Goal: Transaction & Acquisition: Obtain resource

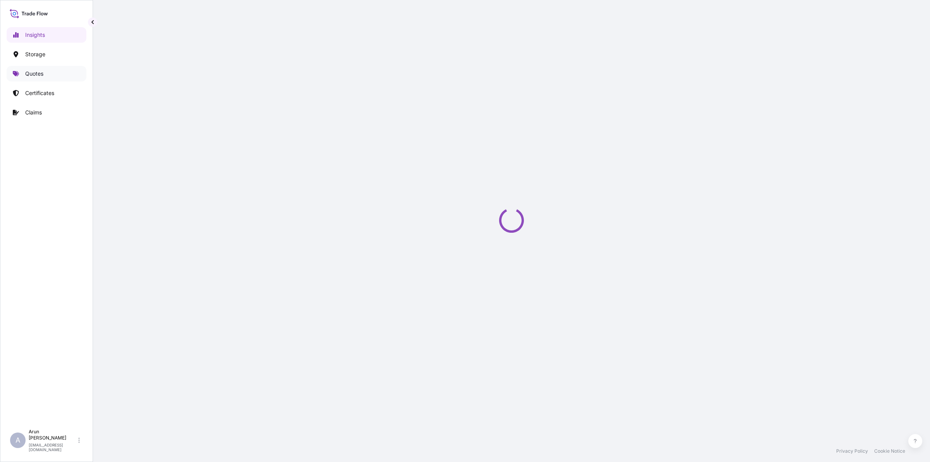
select select "2025"
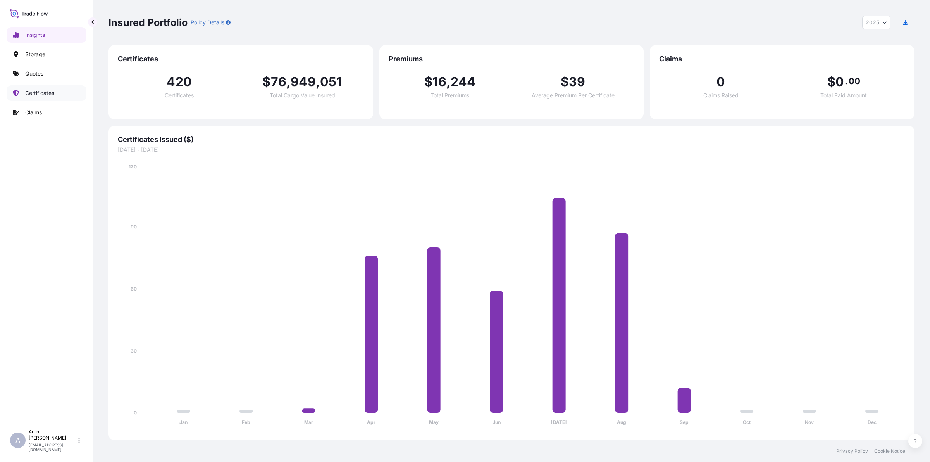
click at [48, 94] on p "Certificates" at bounding box center [39, 93] width 29 height 8
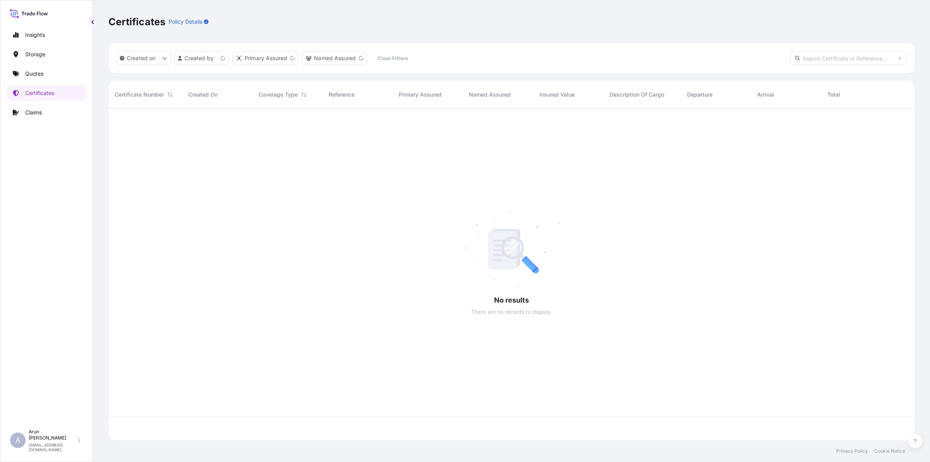
scroll to position [328, 799]
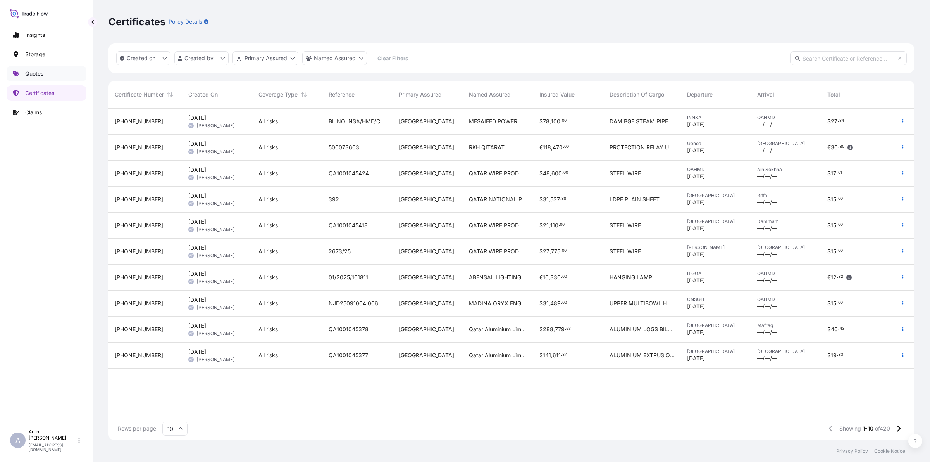
click at [37, 71] on p "Quotes" at bounding box center [34, 74] width 18 height 8
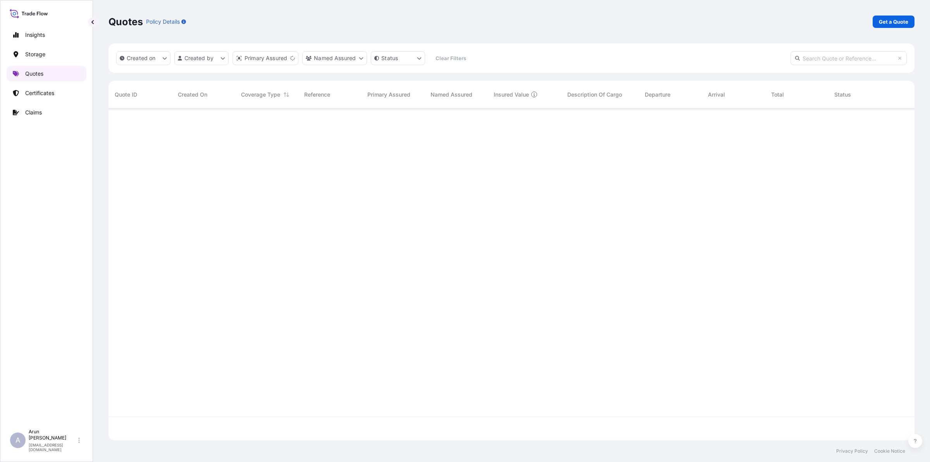
scroll to position [328, 799]
click at [909, 22] on link "Get a Quote" at bounding box center [894, 22] width 42 height 12
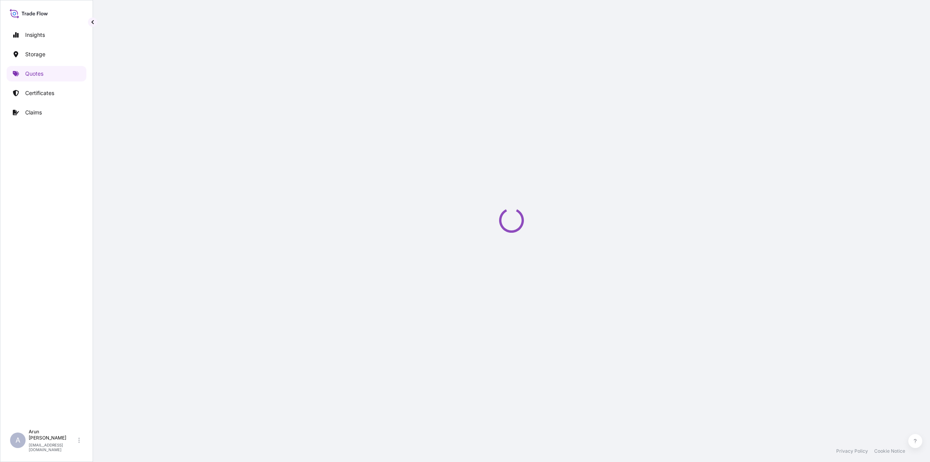
select select "Road / [GEOGRAPHIC_DATA]"
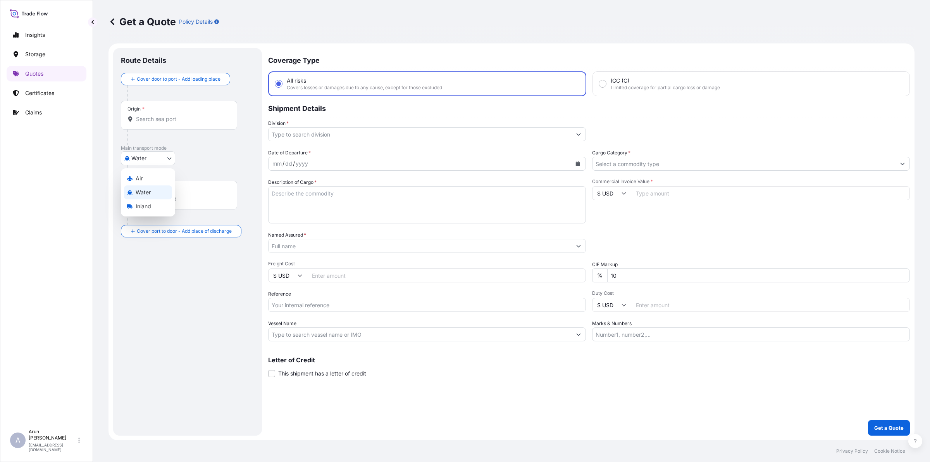
click at [164, 161] on body "Insights Storage Quotes Certificates Claims A [PERSON_NAME] [PERSON_NAME][EMAIL…" at bounding box center [465, 231] width 930 height 462
click at [153, 174] on div "Air Water Inland" at bounding box center [148, 192] width 54 height 48
select select "Air"
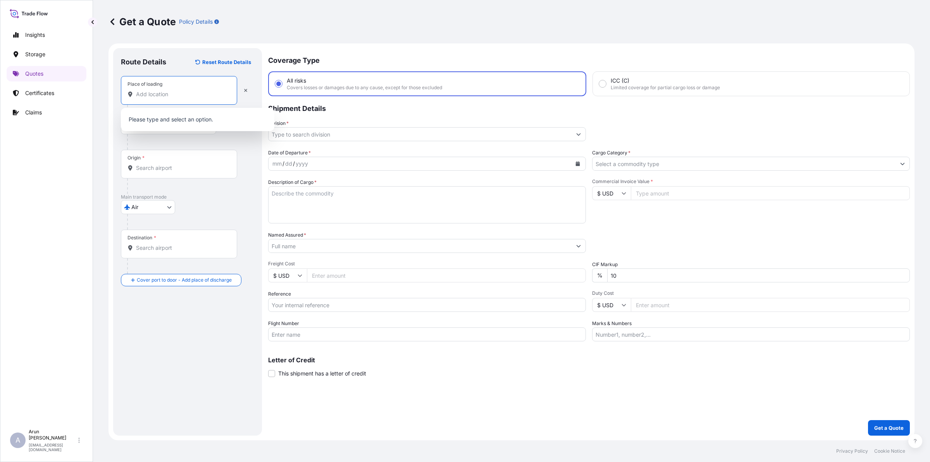
click at [179, 96] on input "Place of loading" at bounding box center [181, 94] width 91 height 8
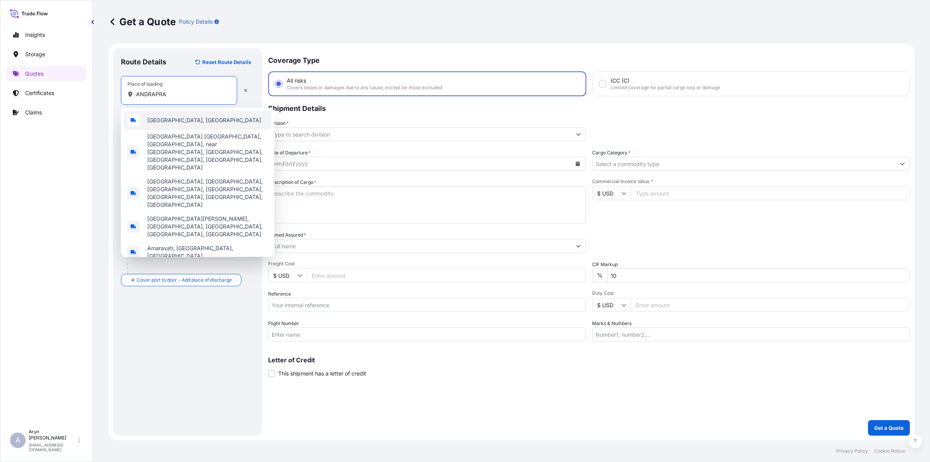
click at [169, 119] on span "[GEOGRAPHIC_DATA], [GEOGRAPHIC_DATA]" at bounding box center [204, 120] width 114 height 8
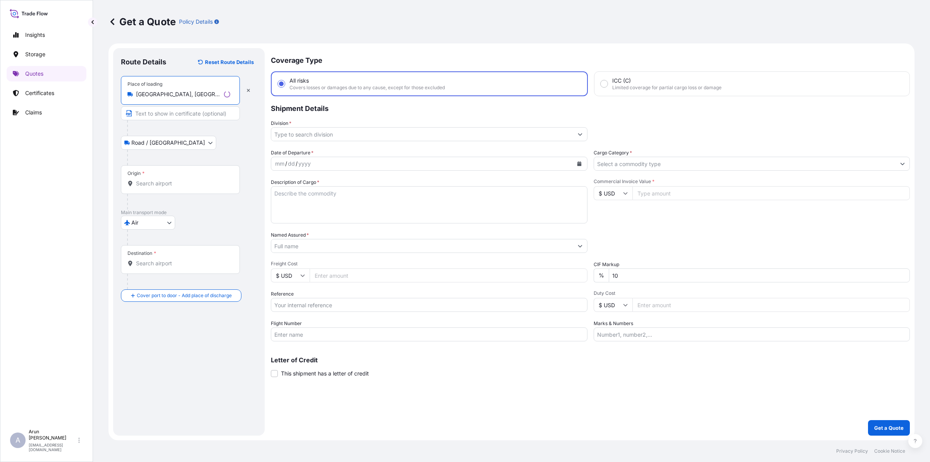
type input "[GEOGRAPHIC_DATA], [GEOGRAPHIC_DATA]"
click at [172, 109] on input "Text to appear on certificate" at bounding box center [180, 113] width 119 height 14
click at [172, 109] on input "Text to appear on certificate" at bounding box center [179, 113] width 116 height 14
click at [218, 117] on input "IMI CRITICAL FZE, [GEOGRAPHIC_DATA], [GEOGRAPHIC_DATA], [GEOGRAPHIC_DATA]" at bounding box center [179, 113] width 116 height 14
drag, startPoint x: 181, startPoint y: 113, endPoint x: 223, endPoint y: 116, distance: 42.0
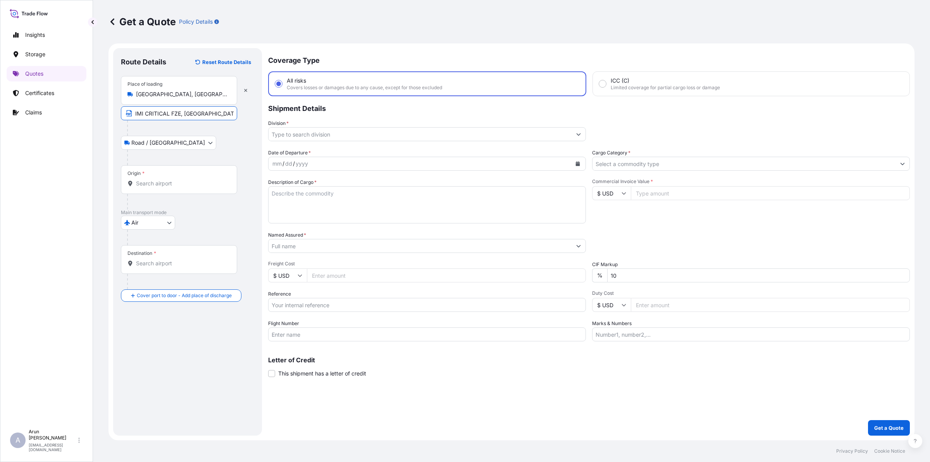
click at [223, 115] on input "IMI CRITICAL FZE, [GEOGRAPHIC_DATA], [GEOGRAPHIC_DATA], [GEOGRAPHIC_DATA]" at bounding box center [179, 113] width 116 height 14
click at [214, 116] on input "IMI CRITICAL FZE, [GEOGRAPHIC_DATA], [GEOGRAPHIC_DATA]" at bounding box center [179, 113] width 116 height 14
type input "IMI CRITICAL FZE, [GEOGRAPHIC_DATA], [GEOGRAPHIC_DATA]"
click at [178, 173] on div "Origin *" at bounding box center [179, 179] width 116 height 29
click at [178, 179] on input "Origin *" at bounding box center [181, 183] width 91 height 8
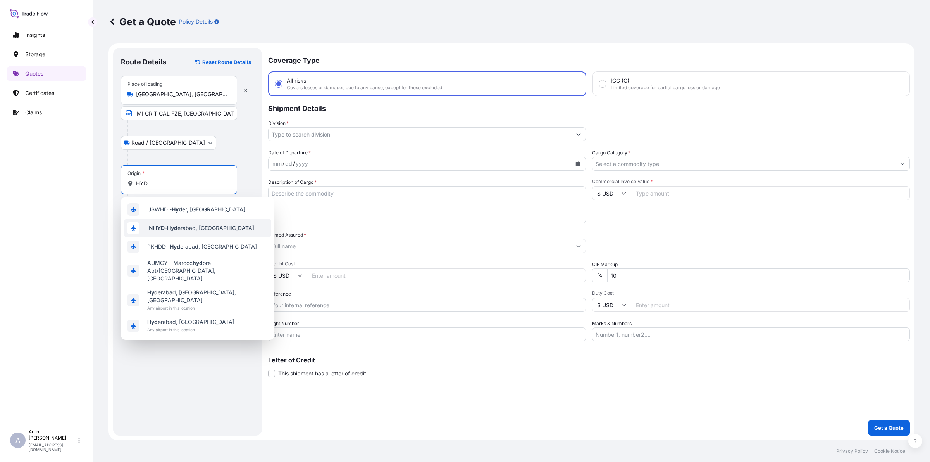
click at [191, 228] on span "IN HYD - Hyd erabad, [GEOGRAPHIC_DATA]" at bounding box center [200, 228] width 107 height 8
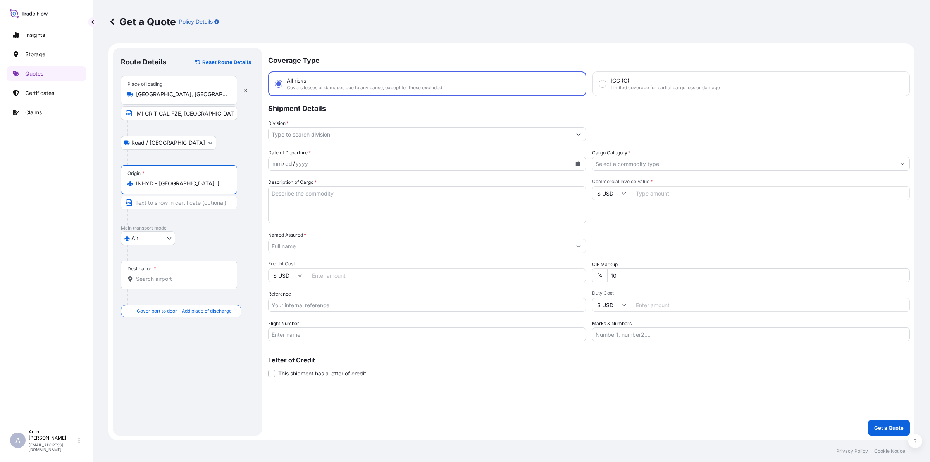
drag, startPoint x: 208, startPoint y: 186, endPoint x: 133, endPoint y: 189, distance: 75.2
click at [133, 189] on div "Origin * INHYD - [GEOGRAPHIC_DATA], [GEOGRAPHIC_DATA]" at bounding box center [179, 179] width 116 height 29
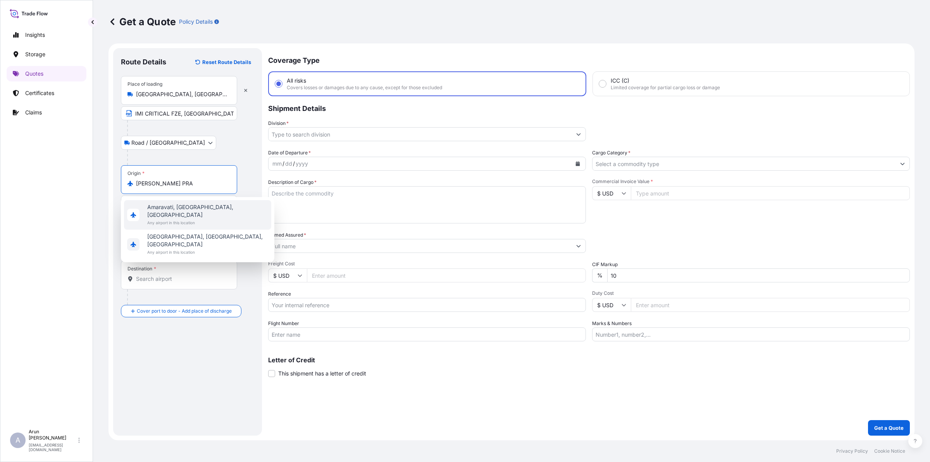
drag, startPoint x: 179, startPoint y: 185, endPoint x: 138, endPoint y: 184, distance: 41.5
click at [138, 184] on input "[PERSON_NAME] PRA" at bounding box center [181, 183] width 91 height 8
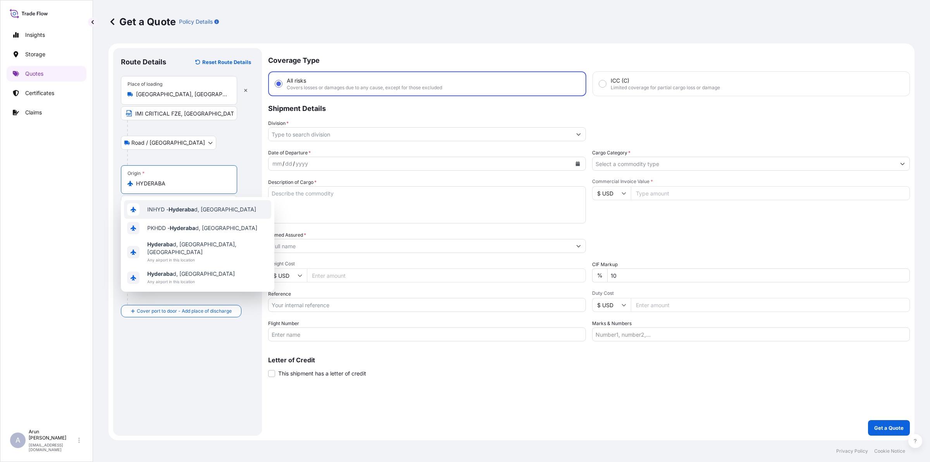
click at [203, 212] on span "INHYD - Hyderaba d, [GEOGRAPHIC_DATA]" at bounding box center [201, 209] width 109 height 8
type input "INHYD - [GEOGRAPHIC_DATA], [GEOGRAPHIC_DATA]"
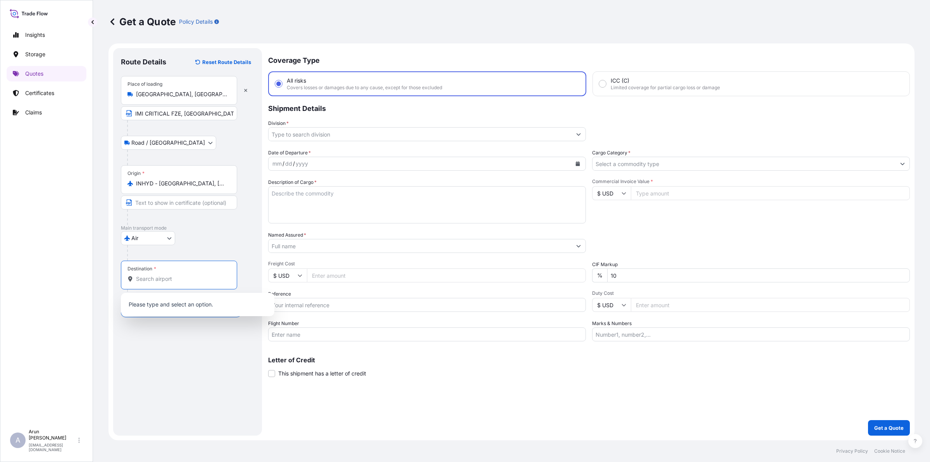
click at [217, 281] on input "Destination *" at bounding box center [181, 279] width 91 height 8
type input "QADOH - [GEOGRAPHIC_DATA], [GEOGRAPHIC_DATA]"
click at [178, 366] on input "Place of Discharge" at bounding box center [181, 368] width 91 height 8
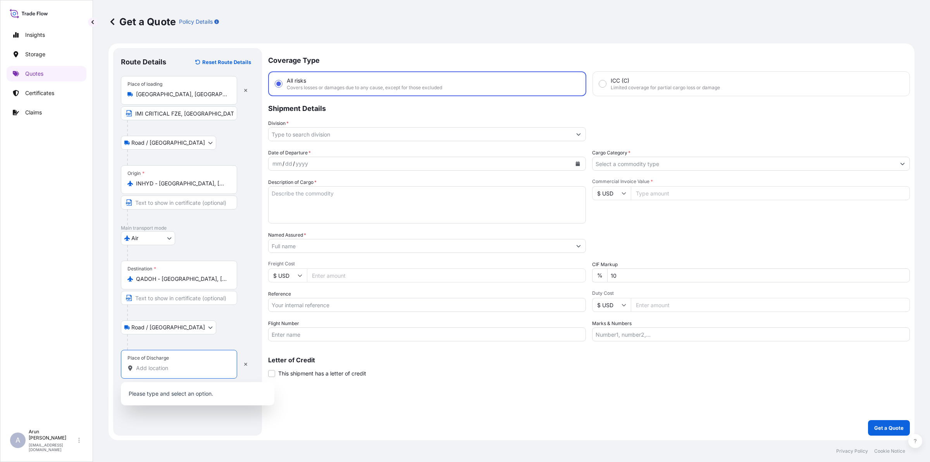
type input "N"
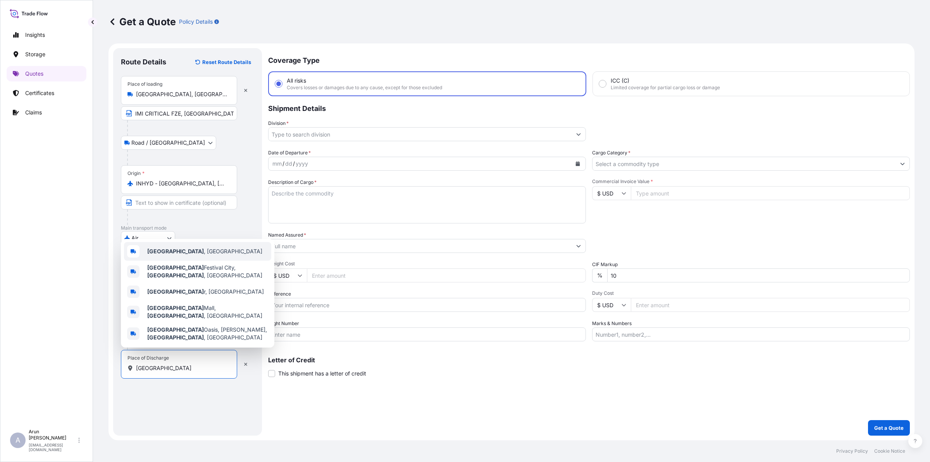
click at [160, 254] on b "[GEOGRAPHIC_DATA]" at bounding box center [175, 251] width 57 height 7
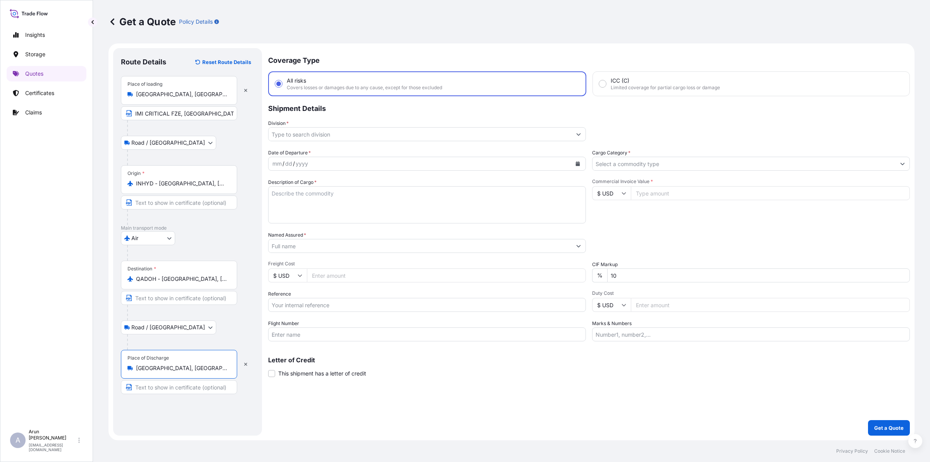
type input "[GEOGRAPHIC_DATA], [GEOGRAPHIC_DATA]"
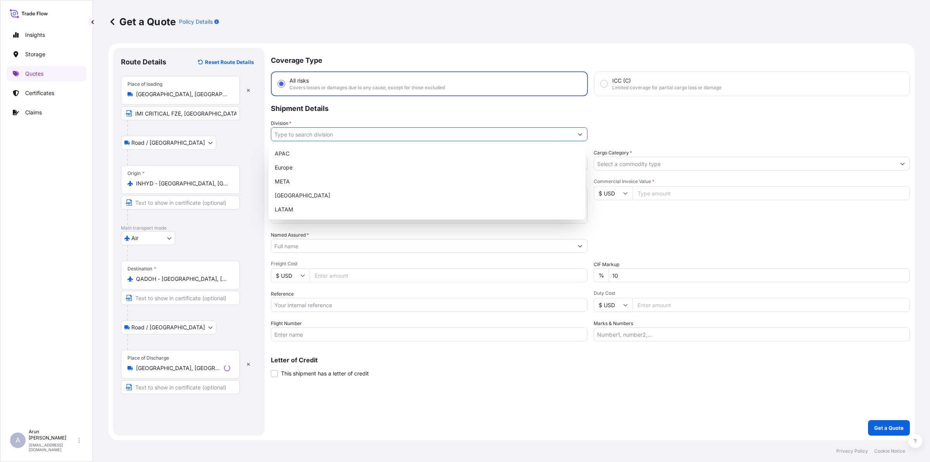
click at [316, 136] on input "Division *" at bounding box center [422, 134] width 302 height 14
click at [305, 175] on div "META" at bounding box center [427, 181] width 311 height 14
type input "META"
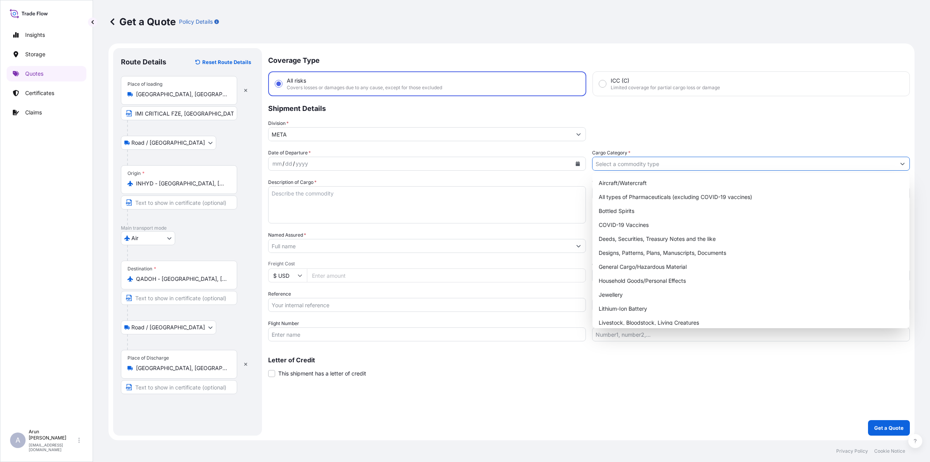
click at [723, 160] on input "Cargo Category *" at bounding box center [744, 164] width 303 height 14
click at [625, 262] on div "General Cargo/Hazardous Material" at bounding box center [751, 267] width 311 height 14
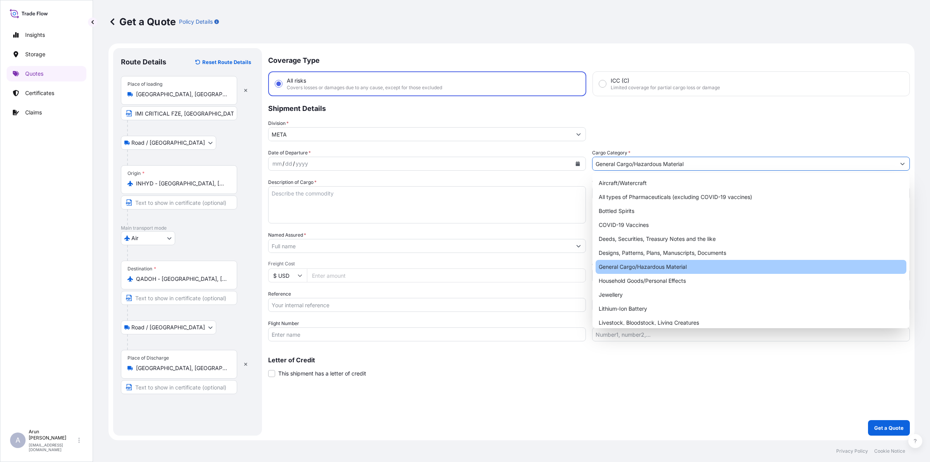
type input "General Cargo/Hazardous Material"
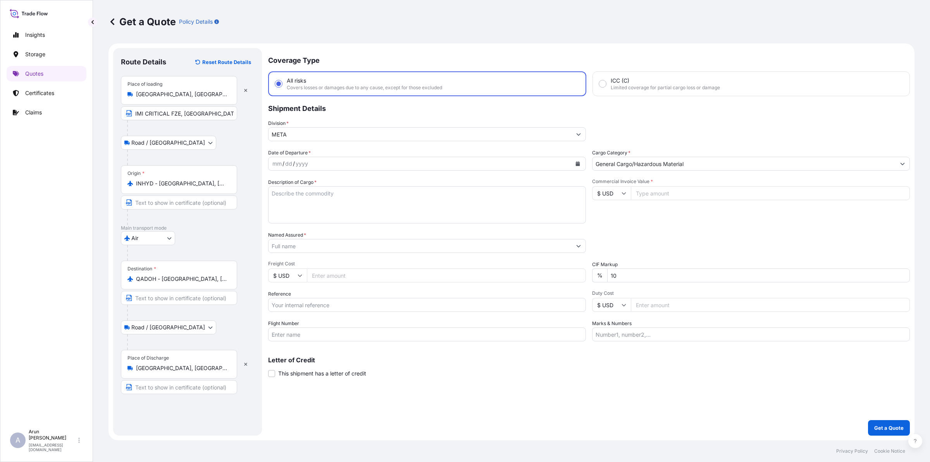
click at [650, 197] on input "Commercial Invoice Value *" at bounding box center [770, 193] width 279 height 14
type input "9330"
click at [365, 272] on input "Freight Cost" at bounding box center [446, 275] width 279 height 14
type input "100"
click at [321, 308] on input "Reference" at bounding box center [427, 305] width 318 height 14
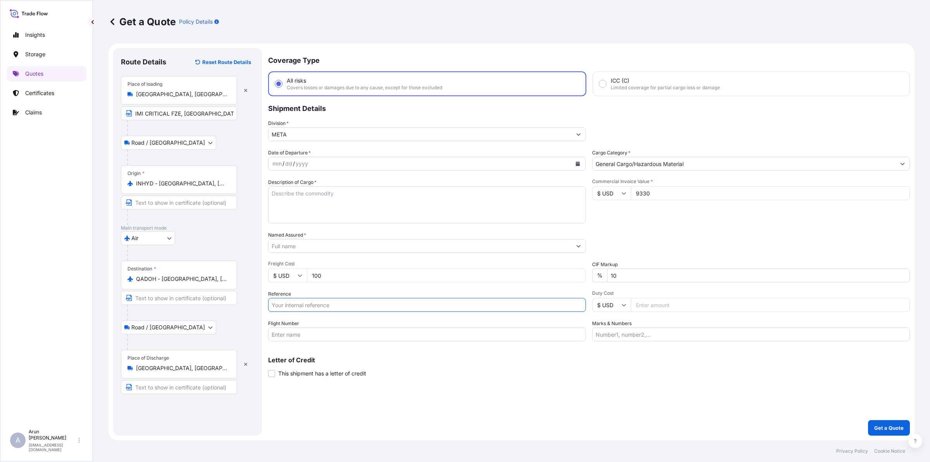
paste input "883890172949"
type input "883890172949"
click at [334, 333] on input "Flight Number" at bounding box center [427, 334] width 318 height 14
type input "BY AIR"
click at [299, 157] on div "mm / dd / yyyy" at bounding box center [420, 164] width 303 height 14
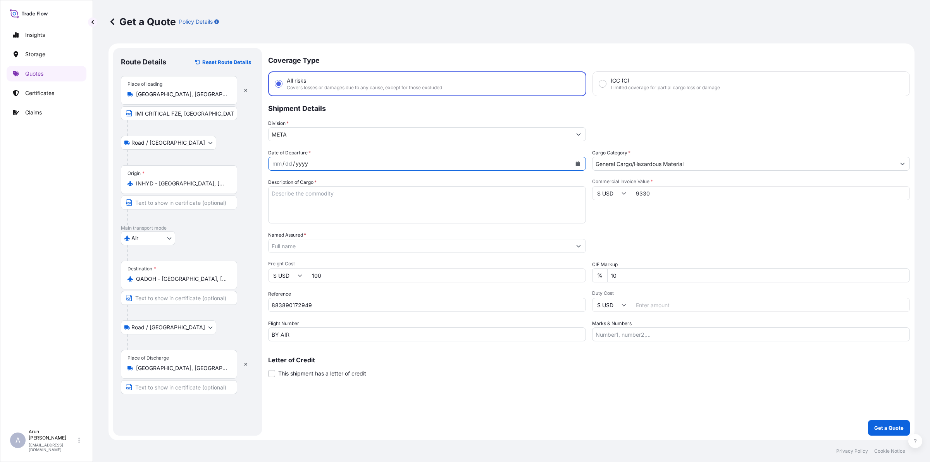
click at [300, 160] on div "yyyy" at bounding box center [302, 163] width 14 height 9
click at [578, 165] on icon "Calendar" at bounding box center [578, 163] width 4 height 5
click at [314, 212] on div "2" at bounding box center [311, 214] width 14 height 14
click at [298, 205] on textarea "Description of Cargo *" at bounding box center [427, 204] width 318 height 37
type textarea "NOZZLE 0P-4030H NIMONIC 90"
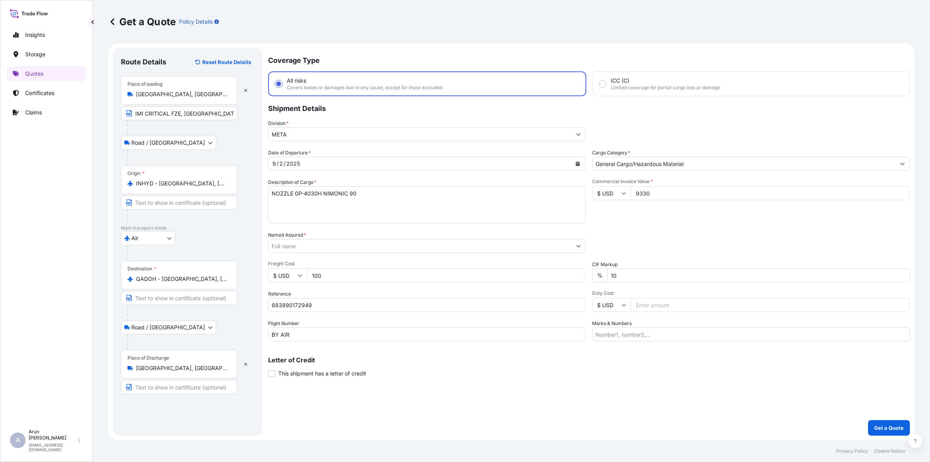
drag, startPoint x: 316, startPoint y: 256, endPoint x: 314, endPoint y: 247, distance: 8.7
click at [316, 255] on div "Date of Departure * [DATE] Cargo Category * General Cargo/Hazardous Material De…" at bounding box center [589, 245] width 642 height 192
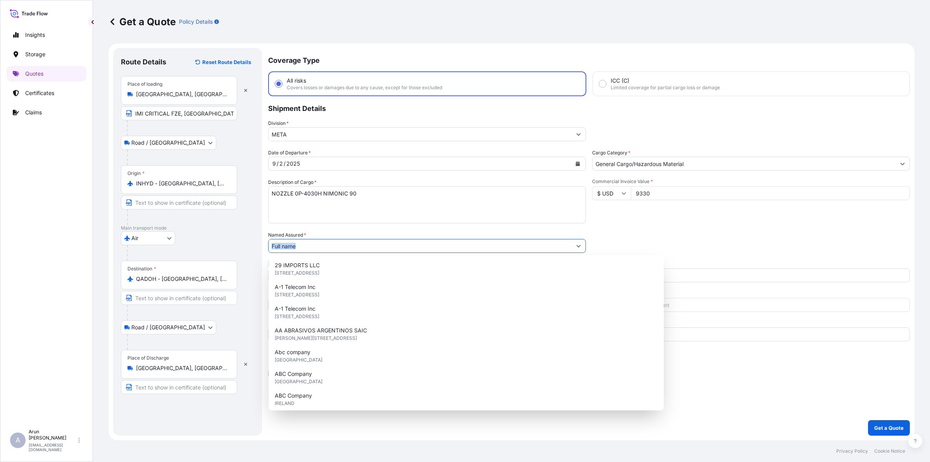
click at [314, 247] on input "Named Assured *" at bounding box center [420, 246] width 303 height 14
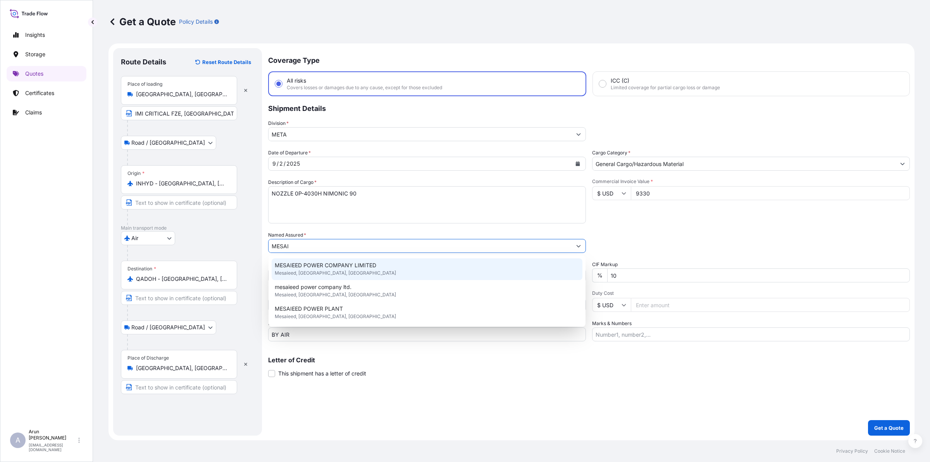
click at [320, 265] on span "MESAIEED POWER COMPANY LIMITED" at bounding box center [326, 265] width 102 height 8
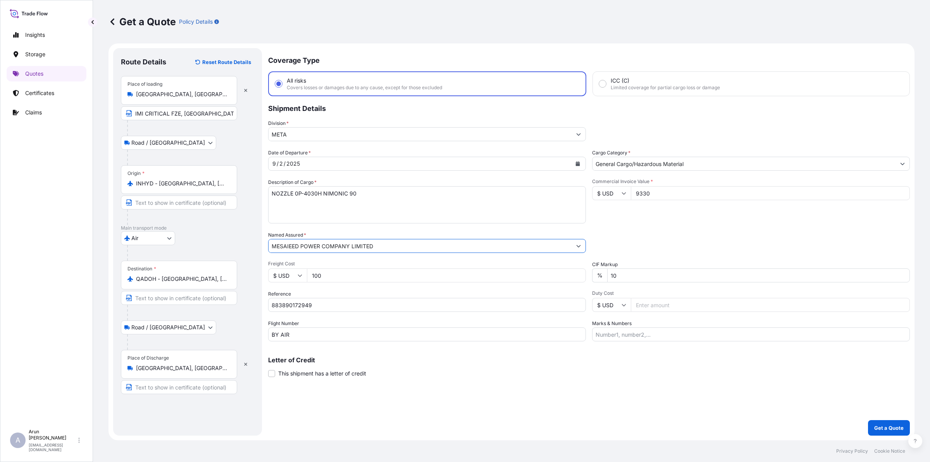
drag, startPoint x: 375, startPoint y: 245, endPoint x: 259, endPoint y: 245, distance: 115.9
click at [259, 245] on form "Route Details Reset Route Details Place of loading [GEOGRAPHIC_DATA], [GEOGRAPH…" at bounding box center [512, 241] width 806 height 397
type input "MESAIEED POWER COMPANY LIMITED"
click at [193, 392] on input "Text to appear on certificate" at bounding box center [179, 387] width 116 height 14
paste input "MESAIEED POWER COMPANY LIMITED"
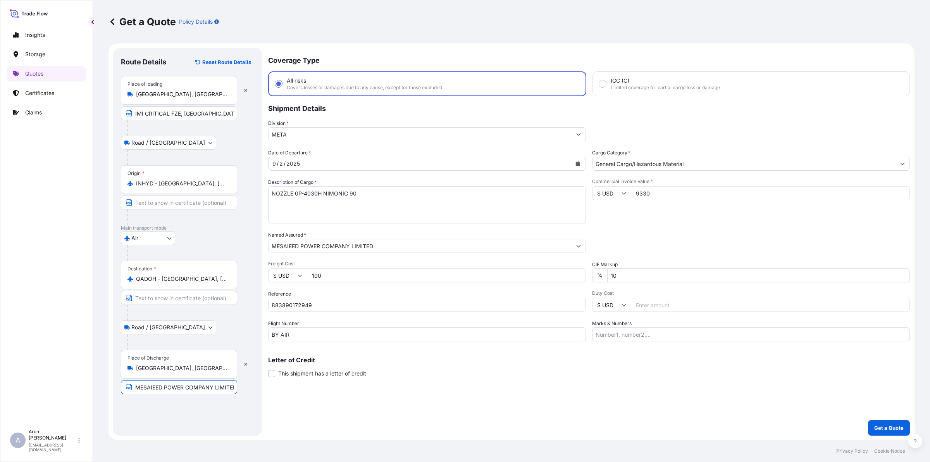
scroll to position [0, 2]
type input "MESAIEED POWER COMPANY LIMITED, [GEOGRAPHIC_DATA], [GEOGRAPHIC_DATA]"
click at [224, 385] on input "MESAIEED POWER COMPANY LIMITED, [GEOGRAPHIC_DATA], [GEOGRAPHIC_DATA]" at bounding box center [179, 387] width 116 height 14
click at [655, 330] on input "Marks & Numbers" at bounding box center [751, 334] width 318 height 14
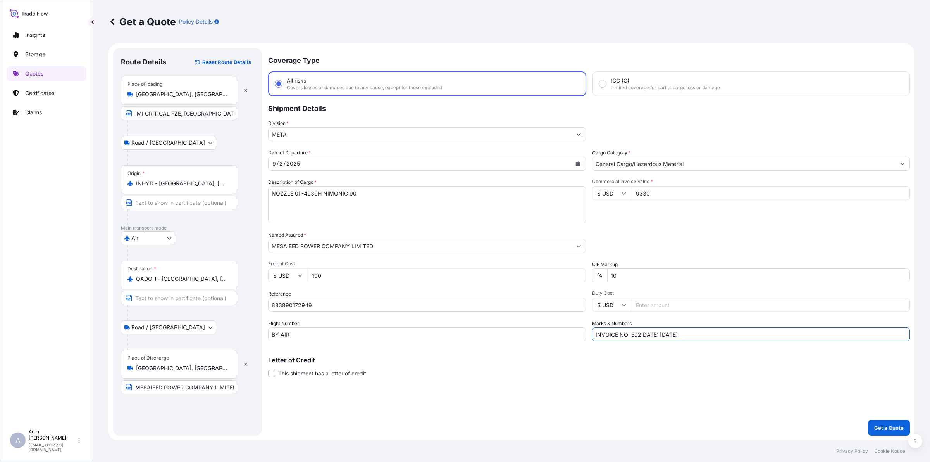
drag, startPoint x: 631, startPoint y: 333, endPoint x: 640, endPoint y: 334, distance: 8.5
click at [640, 334] on input "INVOICE NO: 502 DATE: [DATE]" at bounding box center [751, 334] width 318 height 14
click at [683, 332] on input "INVOICE NO: PR3594786 DATE: [DATE]" at bounding box center [751, 334] width 318 height 14
click at [726, 337] on input "INVOICE NO: PR3594786 DATE: [DATE]" at bounding box center [751, 334] width 318 height 14
type input "INVOICE NO: PR3594786 DATE: [DATE]"
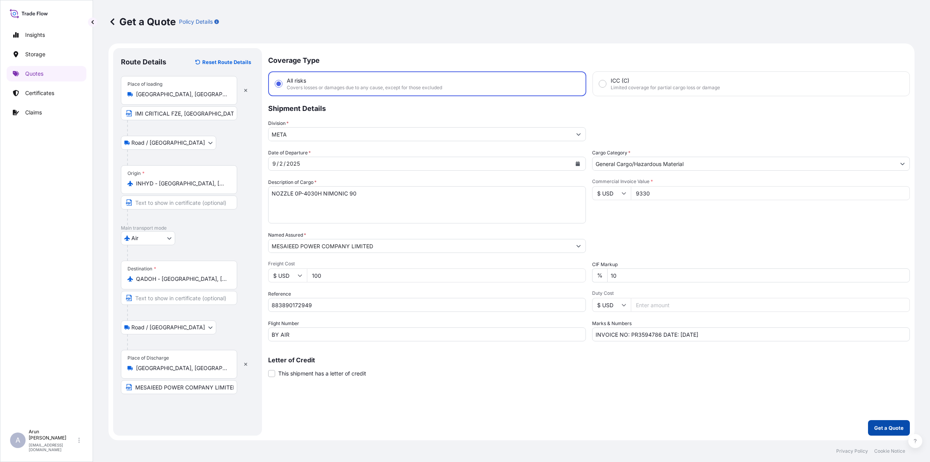
click at [886, 421] on button "Get a Quote" at bounding box center [889, 428] width 42 height 16
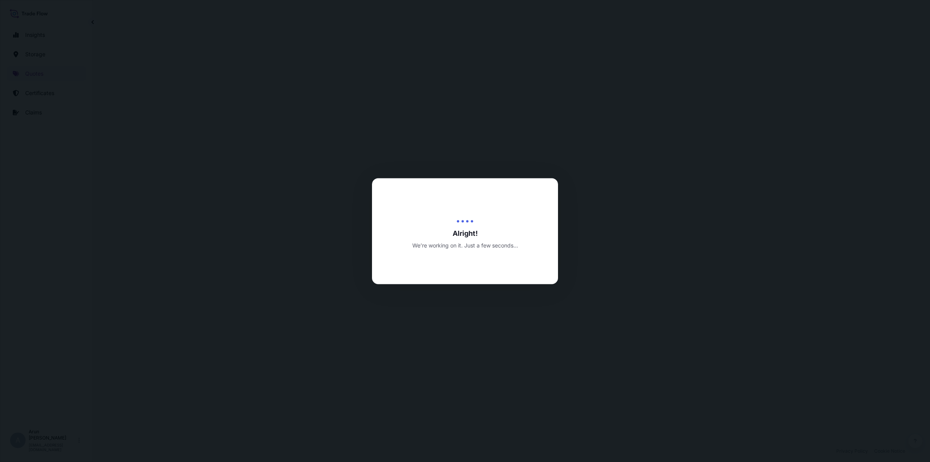
select select "Road / [GEOGRAPHIC_DATA]"
select select "Air"
select select "Road / [GEOGRAPHIC_DATA]"
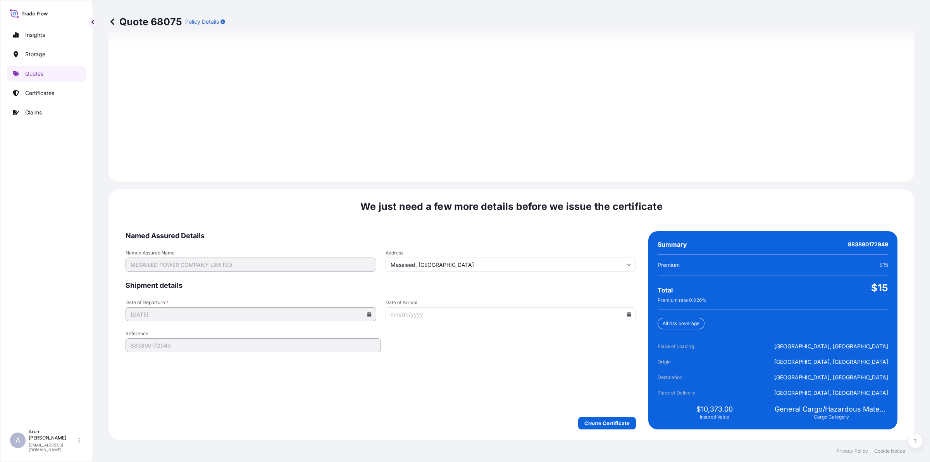
scroll to position [1071, 0]
click at [627, 313] on icon at bounding box center [629, 314] width 4 height 5
click at [503, 367] on button "4" at bounding box center [507, 367] width 12 height 12
type input "[DATE]"
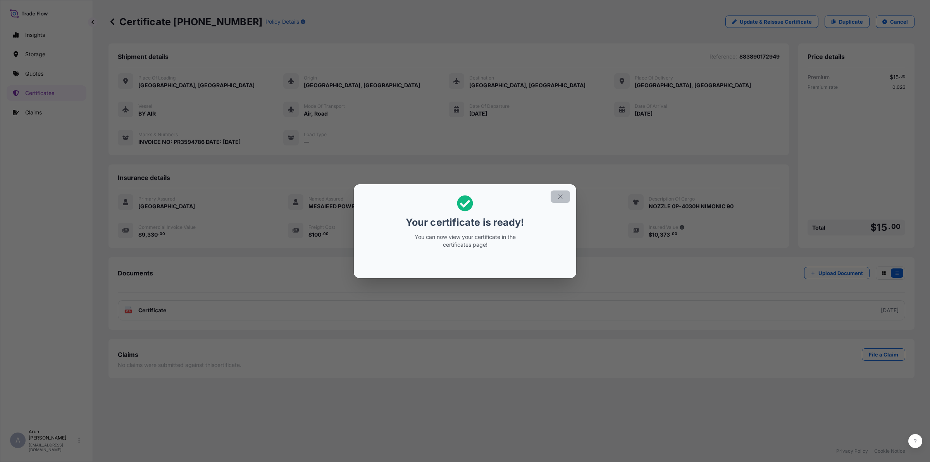
click at [563, 192] on button "button" at bounding box center [560, 196] width 19 height 12
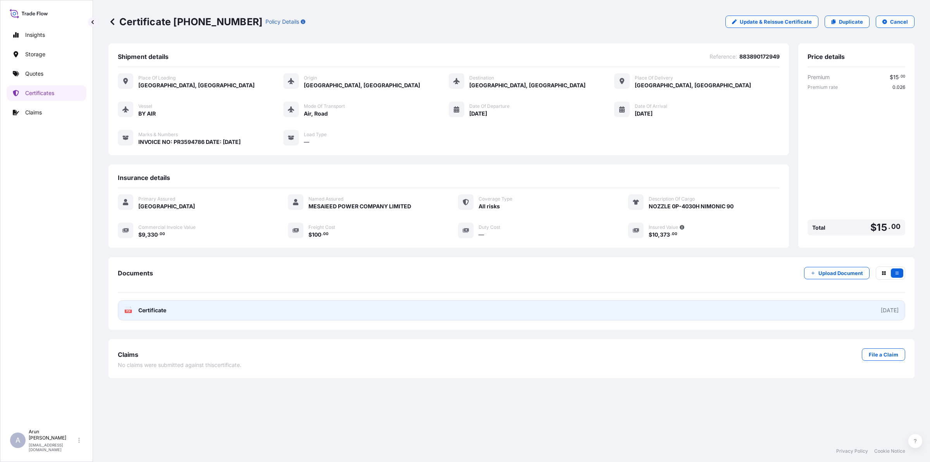
click at [163, 310] on span "Certificate" at bounding box center [152, 310] width 28 height 8
